Goal: Task Accomplishment & Management: Complete application form

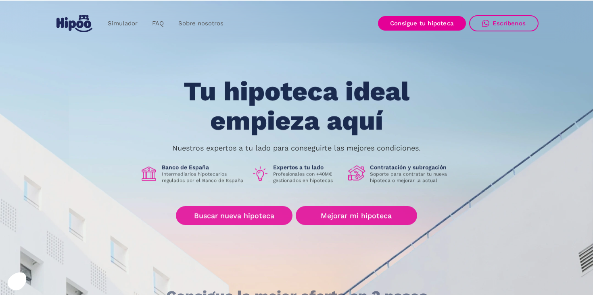
click at [351, 149] on p "Nuestros expertos a tu lado para conseguirte las mejores condiciones." at bounding box center [296, 148] width 248 height 6
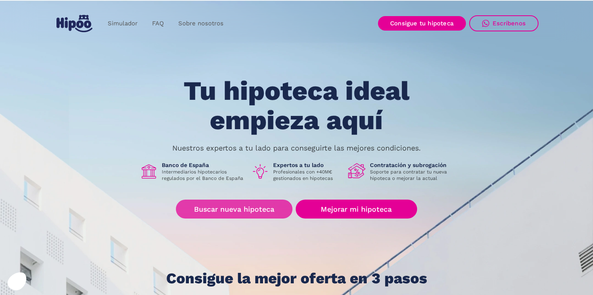
click at [240, 212] on link "Buscar nueva hipoteca" at bounding box center [234, 209] width 116 height 19
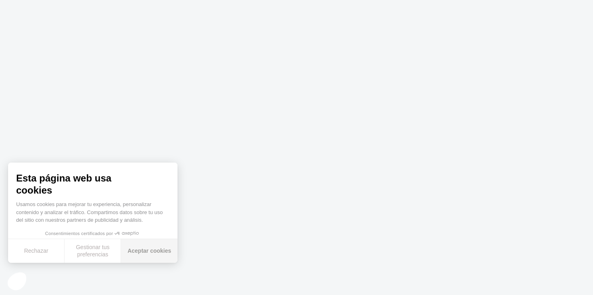
click at [146, 246] on button "Aceptar cookies" at bounding box center [149, 251] width 56 height 24
